Goal: Check status

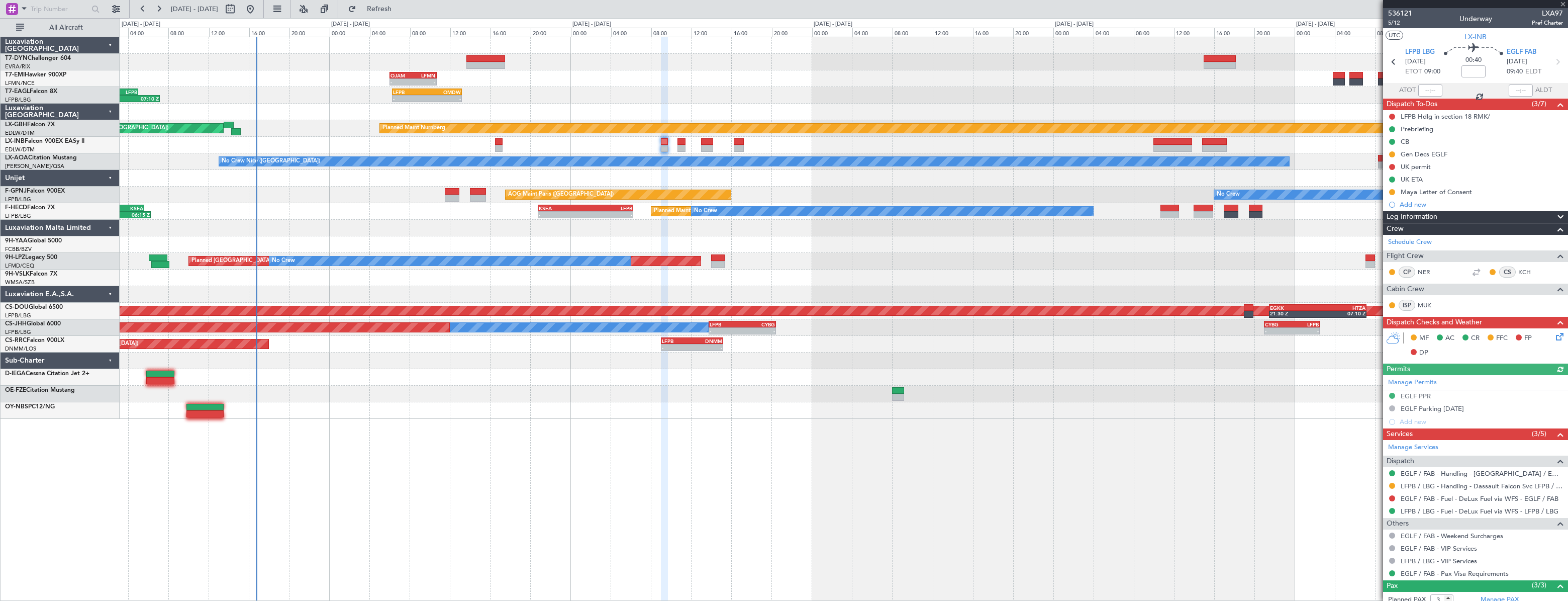
scroll to position [7, 0]
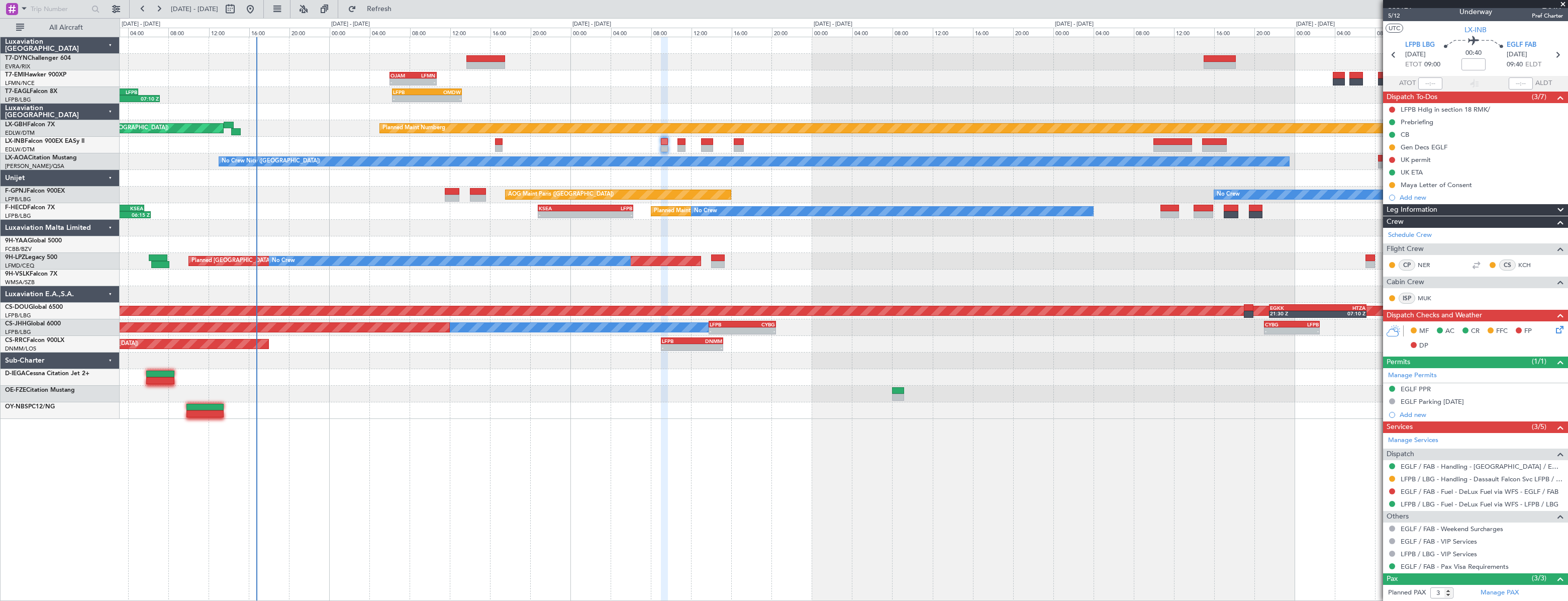
click at [429, 396] on div at bounding box center [844, 393] width 1447 height 16
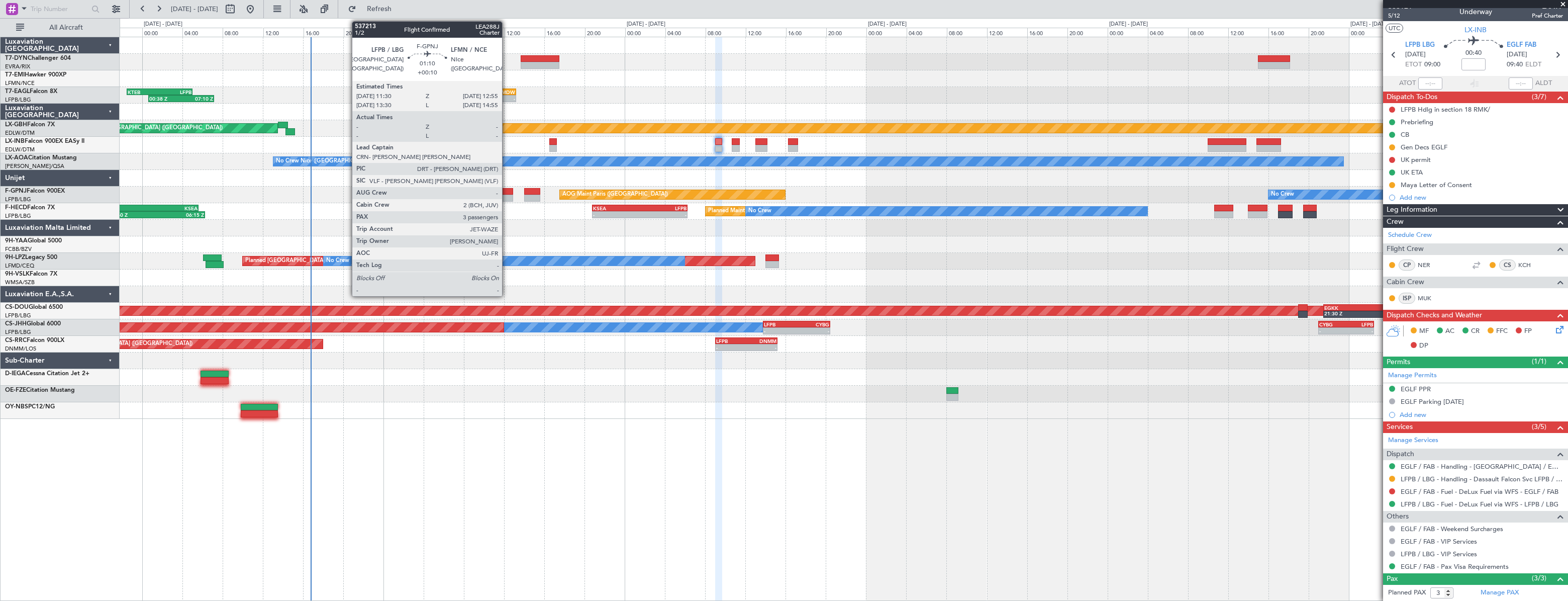
click at [507, 195] on div at bounding box center [506, 199] width 15 height 7
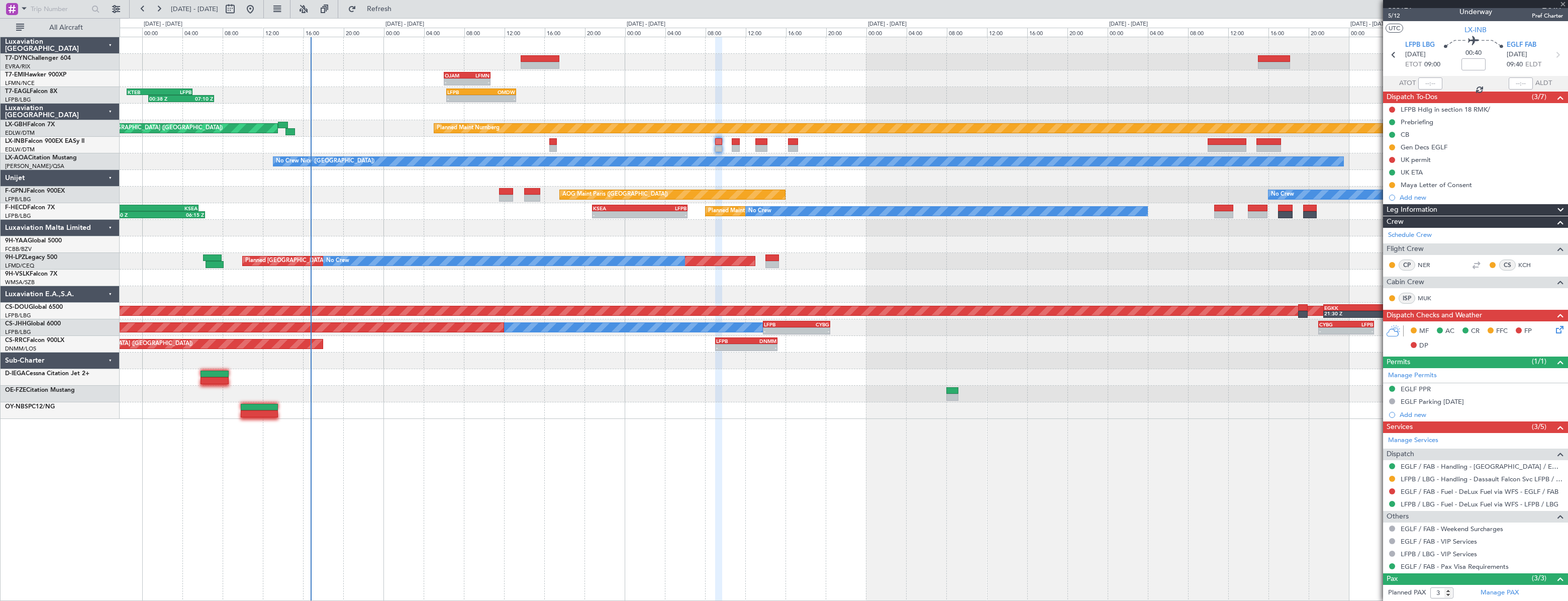
type input "+00:10"
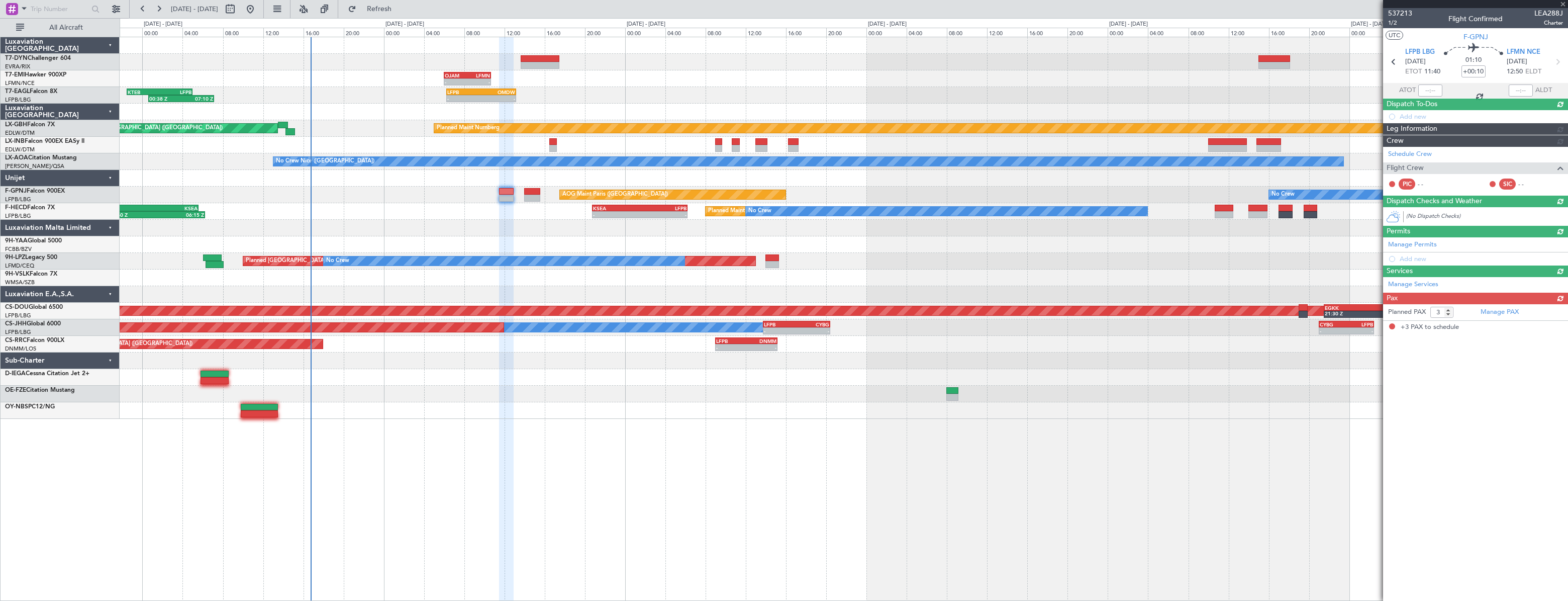
scroll to position [0, 0]
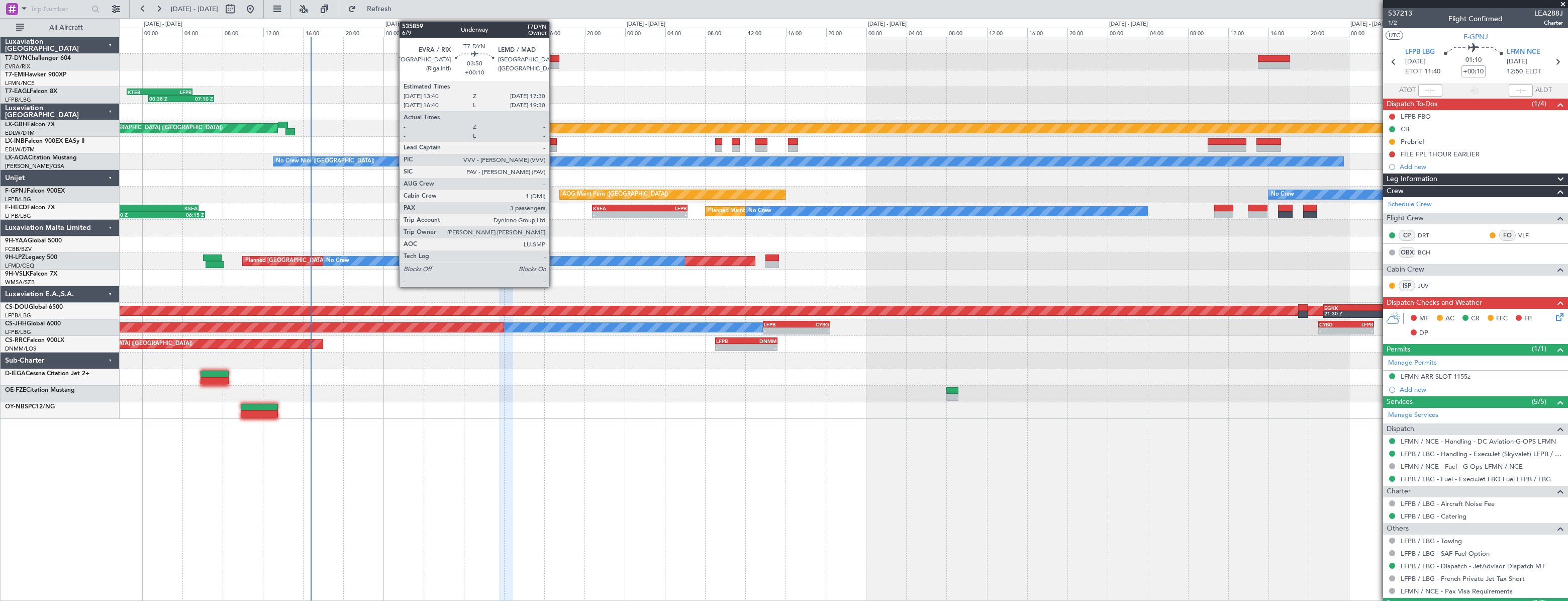
click at [554, 60] on div at bounding box center [540, 59] width 39 height 7
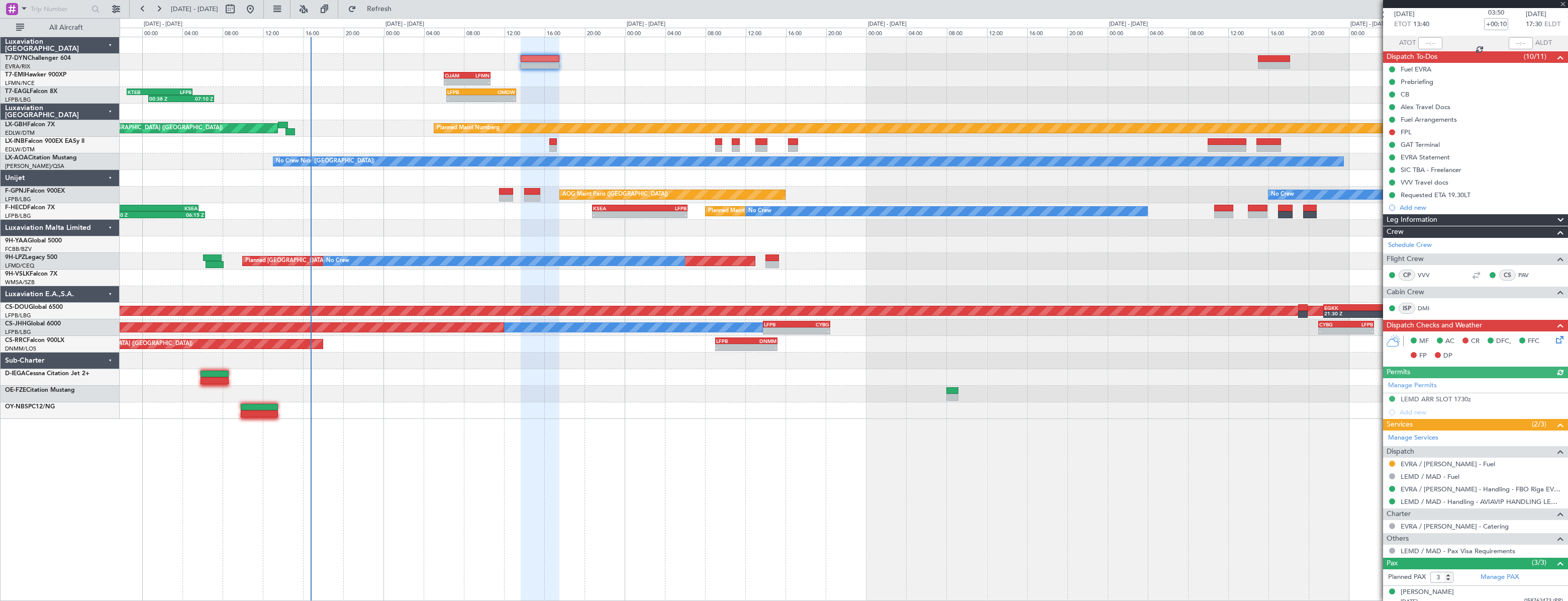
scroll to position [99, 0]
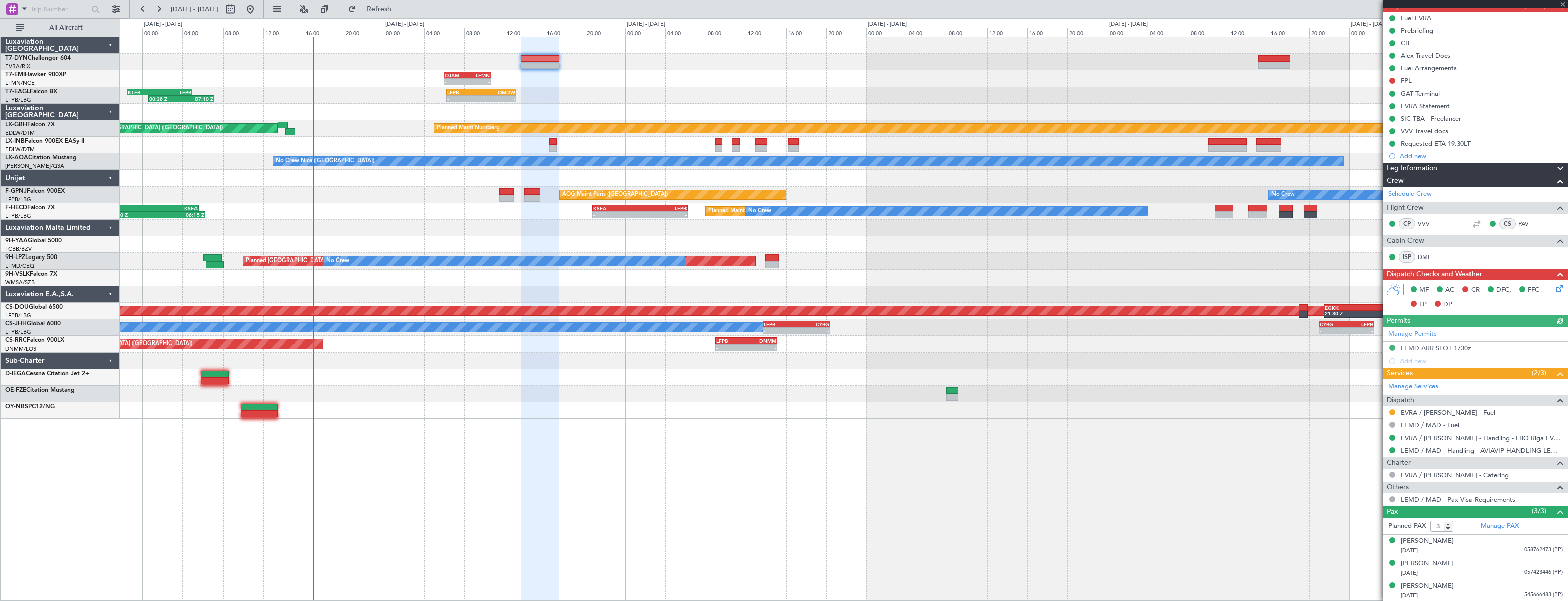
click at [425, 212] on div "Planned Maint [GEOGRAPHIC_DATA] ([GEOGRAPHIC_DATA]) No Crew 20:40 Z 06:15 Z EGG…" at bounding box center [844, 211] width 1448 height 16
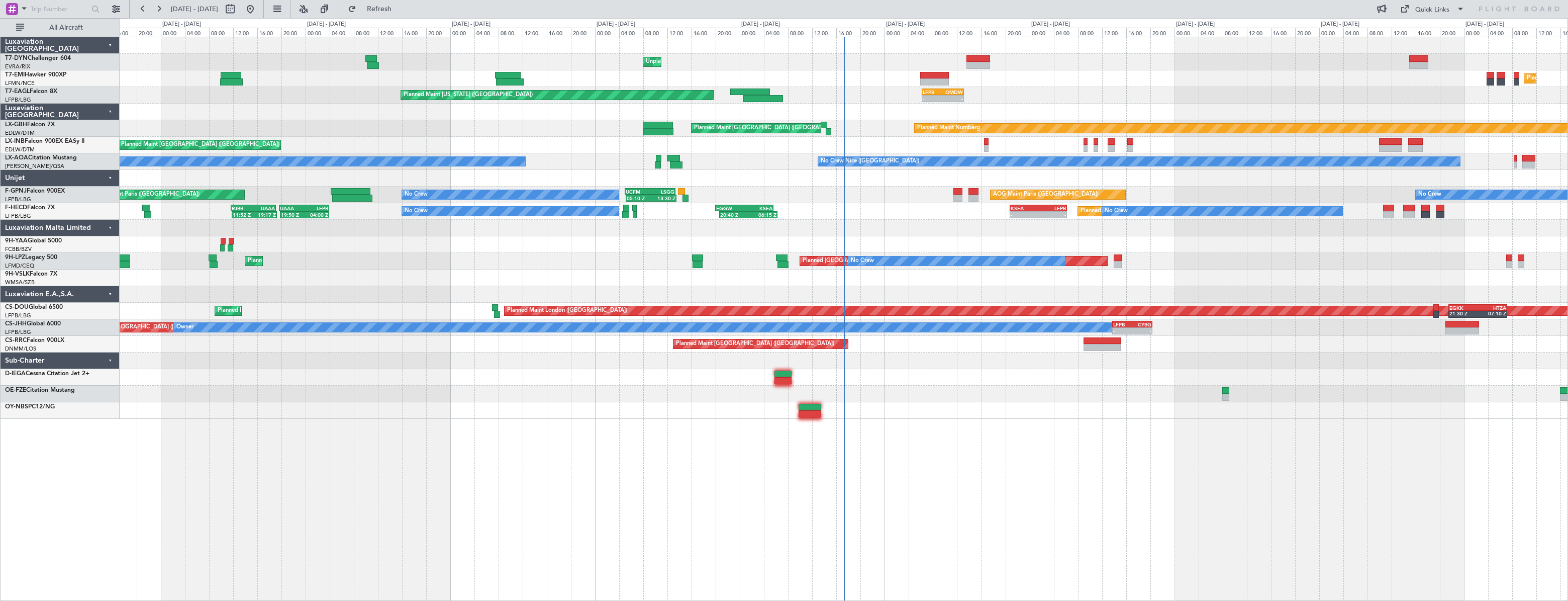
click at [637, 410] on div "Unplanned Maint Riga (Riga Intl) Planned Maint Zurich Planned Maint New York (T…" at bounding box center [844, 318] width 1448 height 564
